Goal: Check status: Check status

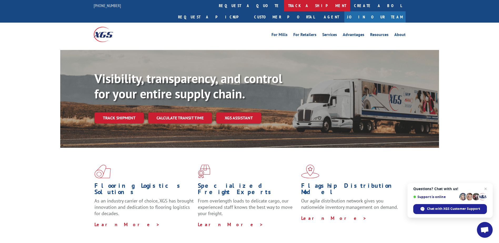
click at [284, 6] on link "track a shipment" at bounding box center [317, 5] width 66 height 11
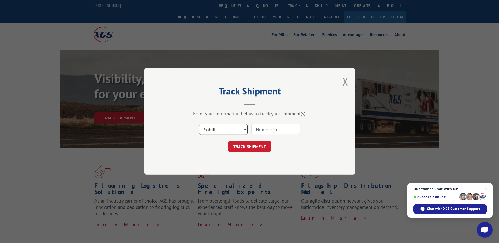
click at [244, 133] on select "Select category... Probill BOL PO" at bounding box center [223, 129] width 48 height 11
drag, startPoint x: 303, startPoint y: 148, endPoint x: 300, endPoint y: 147, distance: 3.8
click at [303, 148] on div "TRACK SHIPMENT" at bounding box center [250, 146] width 158 height 11
click at [276, 129] on input at bounding box center [276, 129] width 48 height 11
type input "17261891"
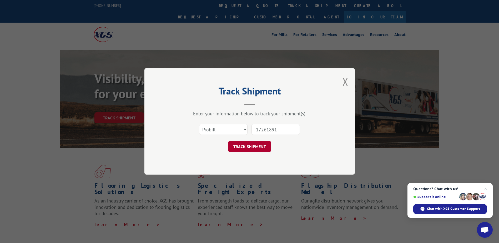
click at [251, 145] on button "TRACK SHIPMENT" at bounding box center [249, 146] width 43 height 11
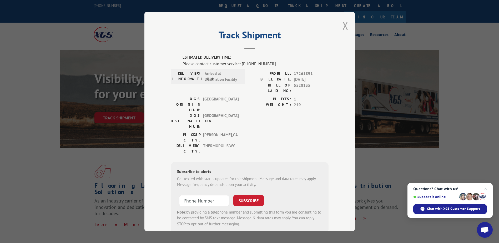
click at [343, 27] on button "Close modal" at bounding box center [346, 26] width 6 height 14
